Goal: Navigation & Orientation: Find specific page/section

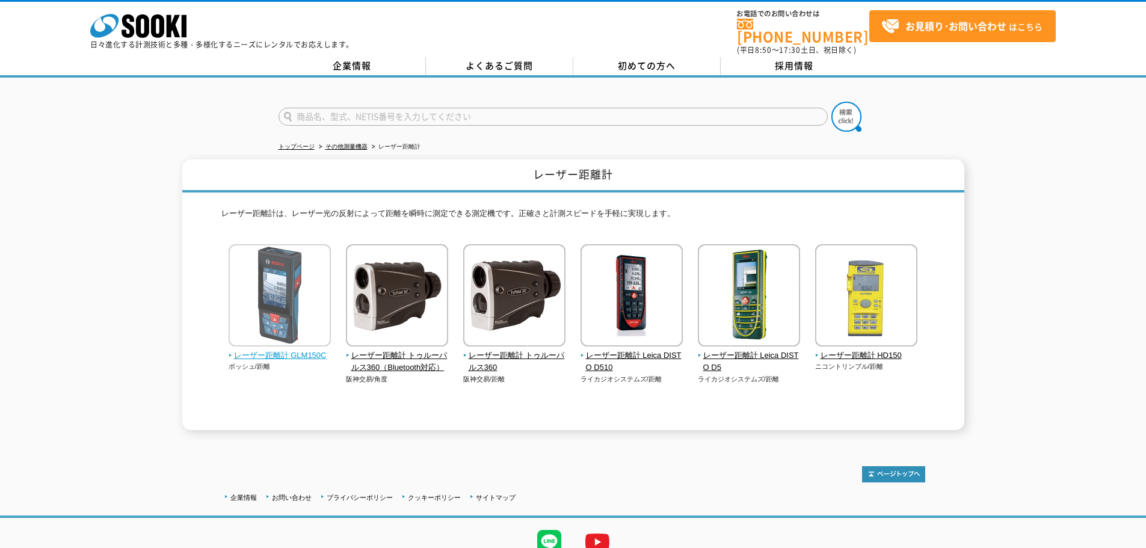
click at [297, 298] on img at bounding box center [280, 296] width 102 height 105
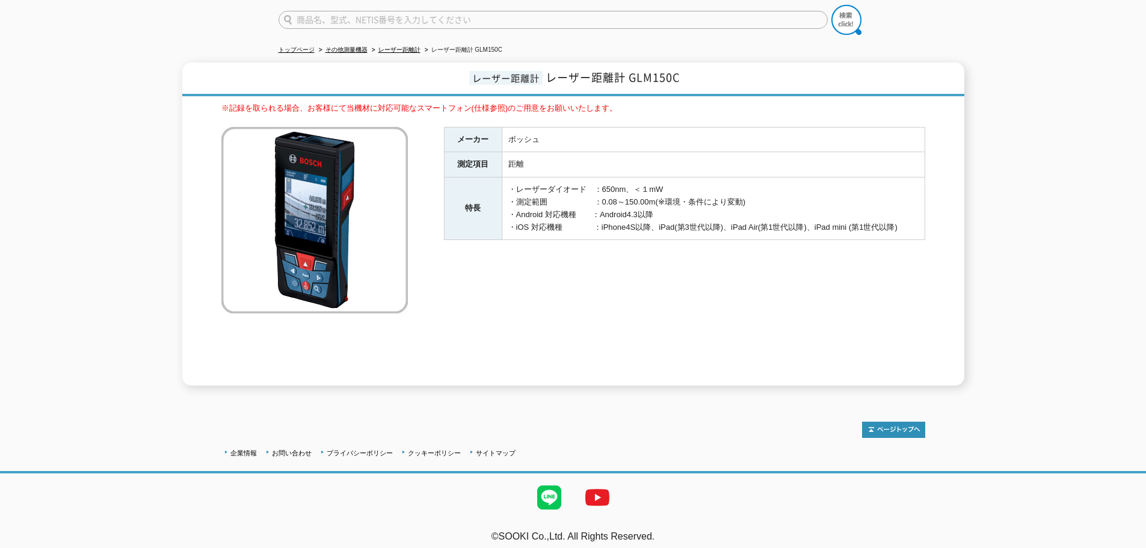
scroll to position [98, 0]
click at [396, 45] on link "レーザー距離計" at bounding box center [399, 48] width 42 height 7
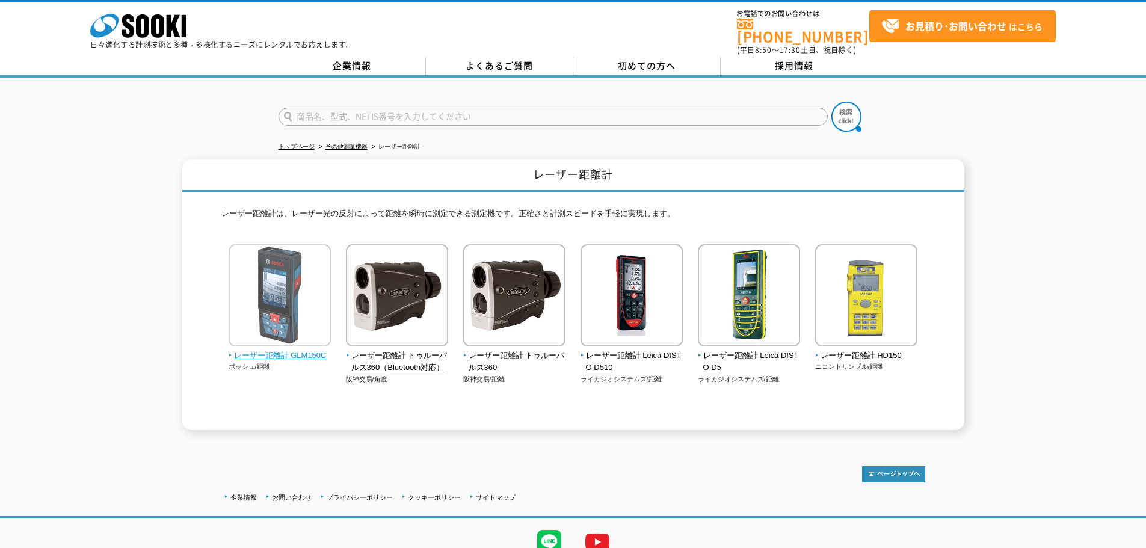
click at [270, 291] on img at bounding box center [280, 296] width 102 height 105
